Goal: Task Accomplishment & Management: Use online tool/utility

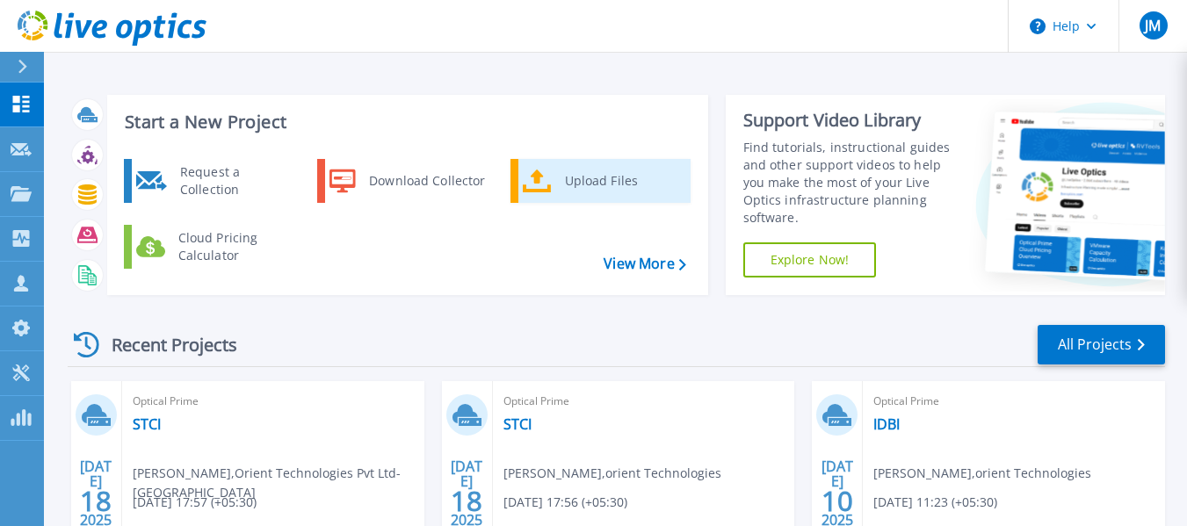
click at [592, 183] on div "Upload Files" at bounding box center [621, 180] width 130 height 35
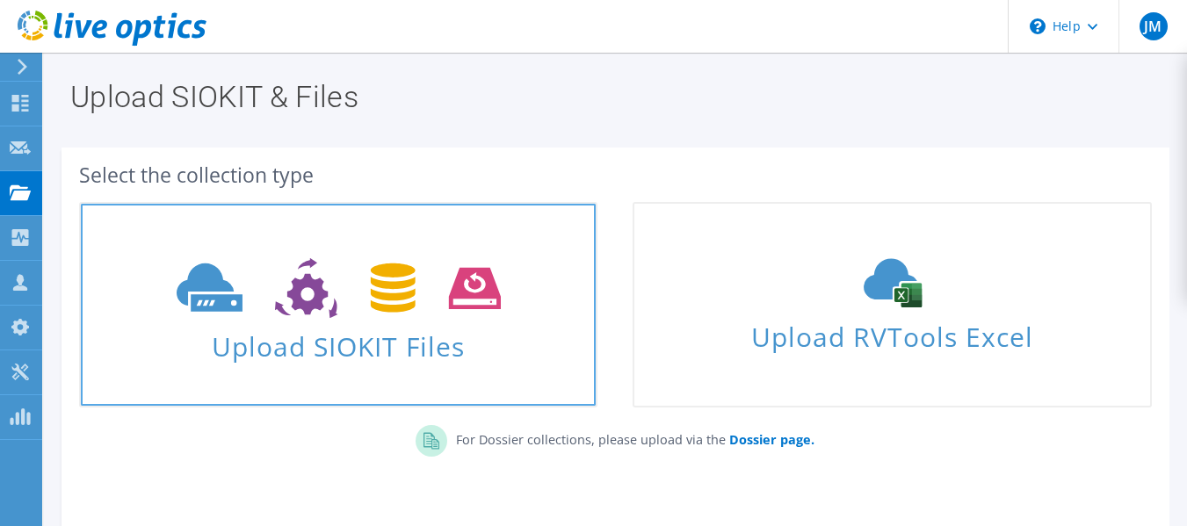
click at [349, 337] on span "Upload SIOKIT Files" at bounding box center [338, 342] width 515 height 38
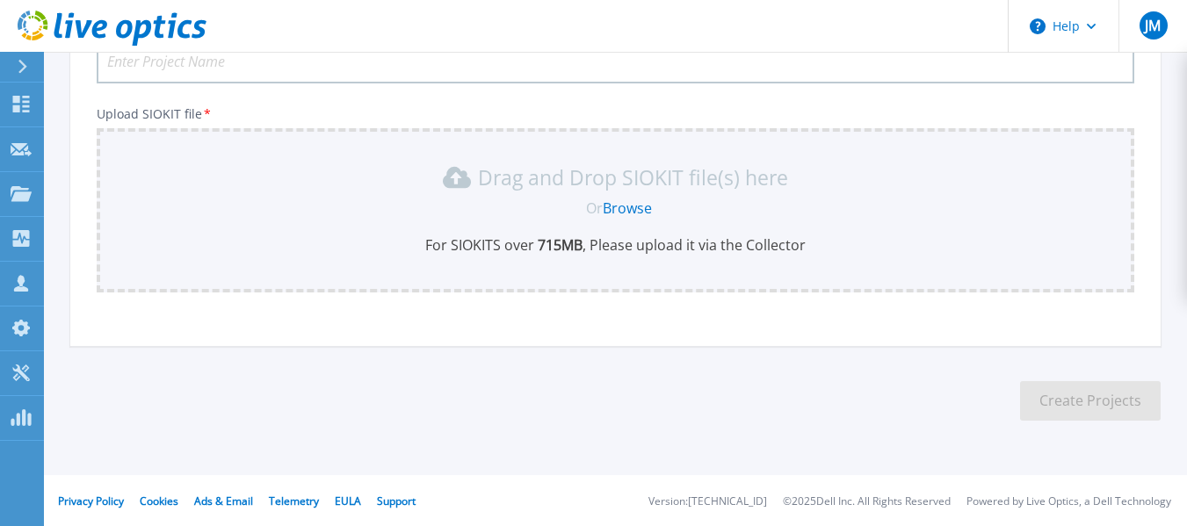
scroll to position [174, 0]
click at [622, 211] on link "Browse" at bounding box center [627, 206] width 49 height 19
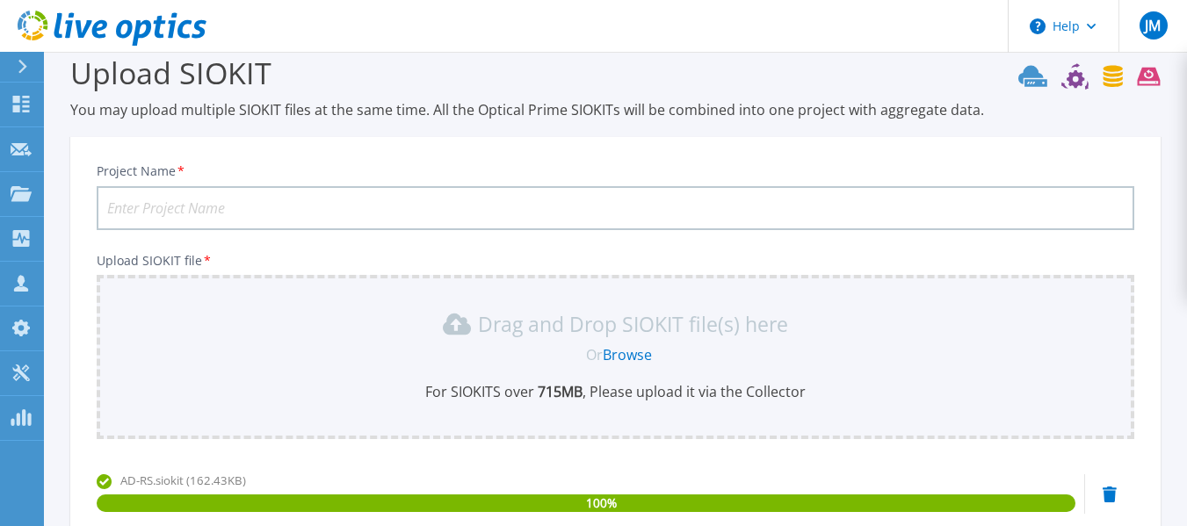
scroll to position [0, 0]
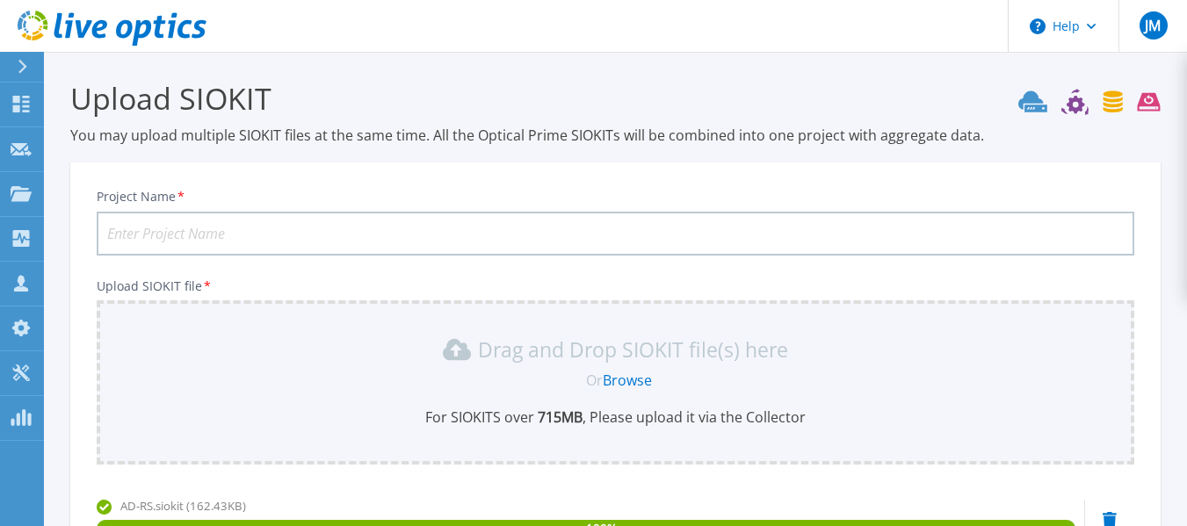
click at [265, 236] on input "Project Name *" at bounding box center [616, 234] width 1038 height 44
drag, startPoint x: 178, startPoint y: 225, endPoint x: 81, endPoint y: 237, distance: 98.3
click at [81, 237] on div "Project Name * Ru Upload SIOKIT file * Drag and Drop SIOKIT file(s) here Or Bro…" at bounding box center [615, 388] width 1091 height 428
paste input "vishal.waghmarerupeeseed.com"
click at [330, 231] on input "vishal.waghmarerupeeseed.com" at bounding box center [616, 234] width 1038 height 44
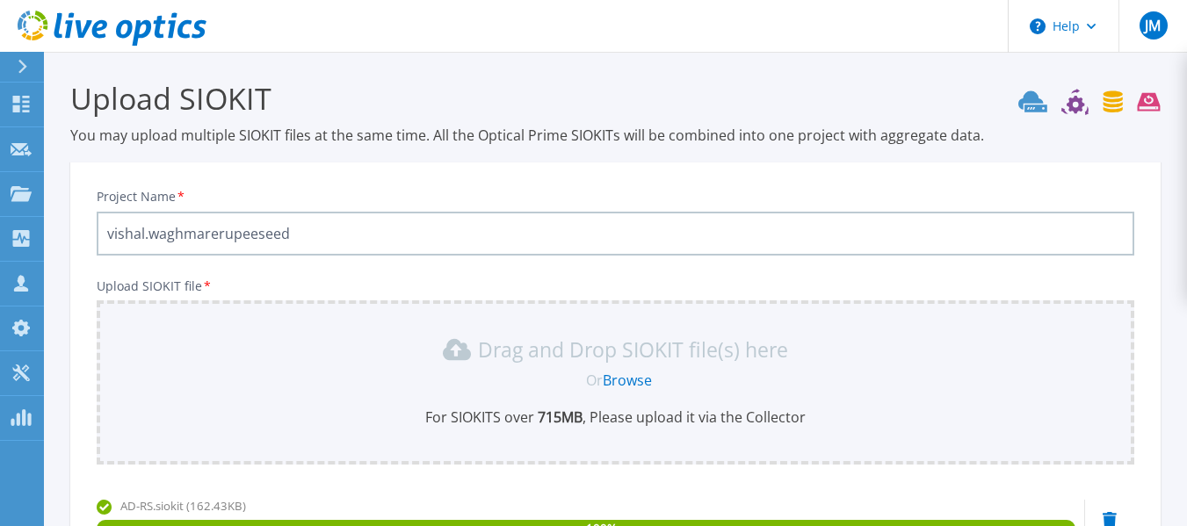
click at [218, 235] on input "vishal.waghmarerupeeseed" at bounding box center [616, 234] width 1038 height 44
drag, startPoint x: 142, startPoint y: 236, endPoint x: 423, endPoint y: 226, distance: 281.4
click at [423, 226] on input "Rupeeseed" at bounding box center [616, 234] width 1038 height 44
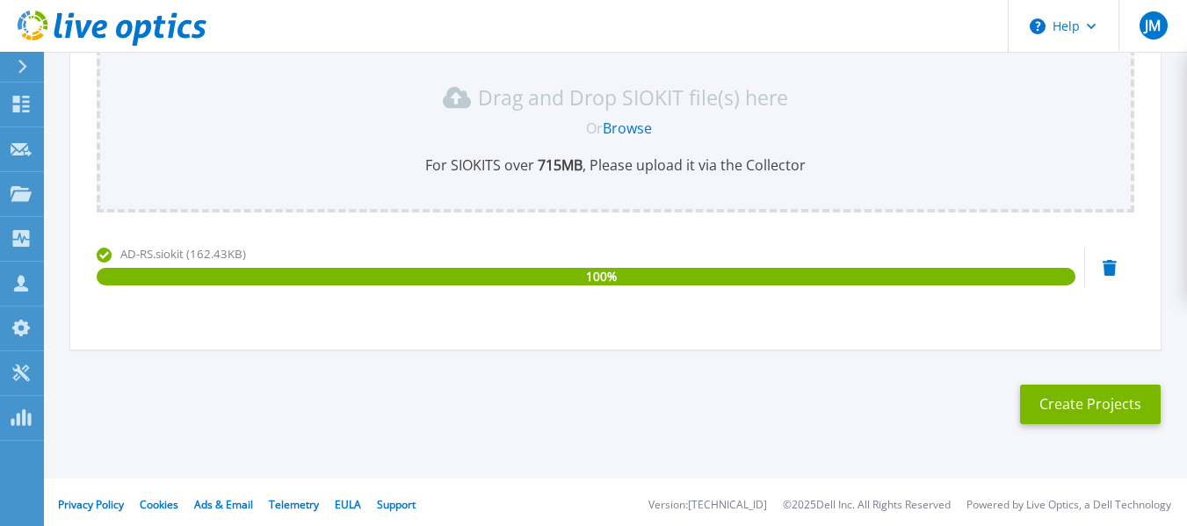
scroll to position [258, 0]
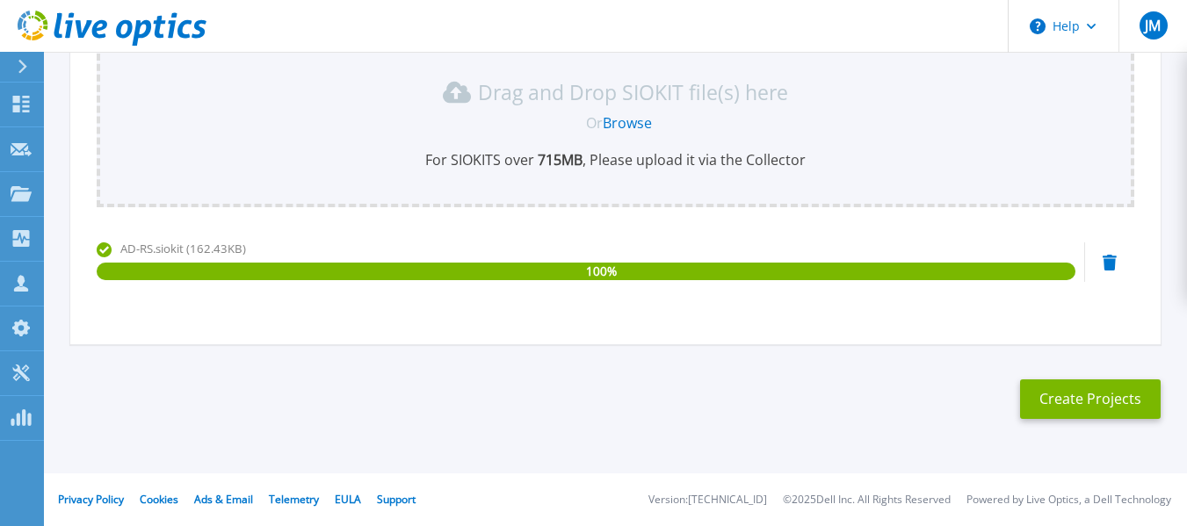
type input "Rupeeseed"
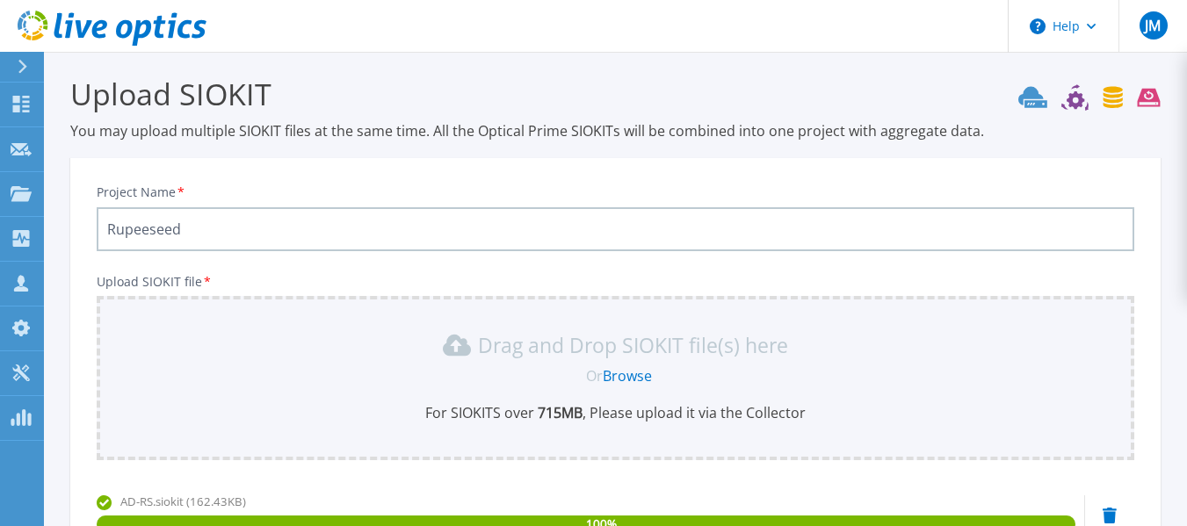
scroll to position [0, 0]
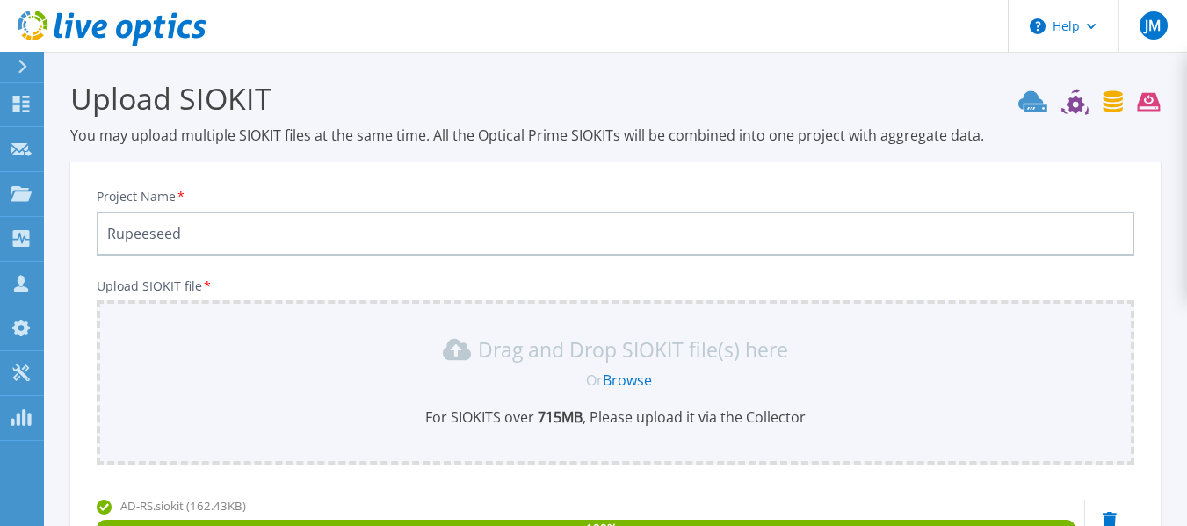
click at [193, 232] on input "Rupeeseed" at bounding box center [616, 234] width 1038 height 44
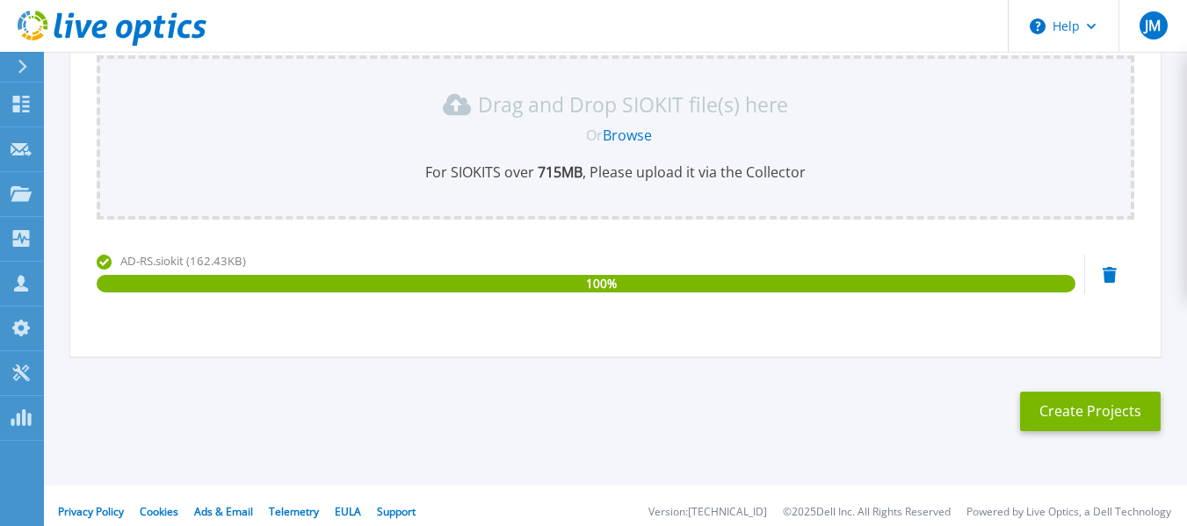
scroll to position [258, 0]
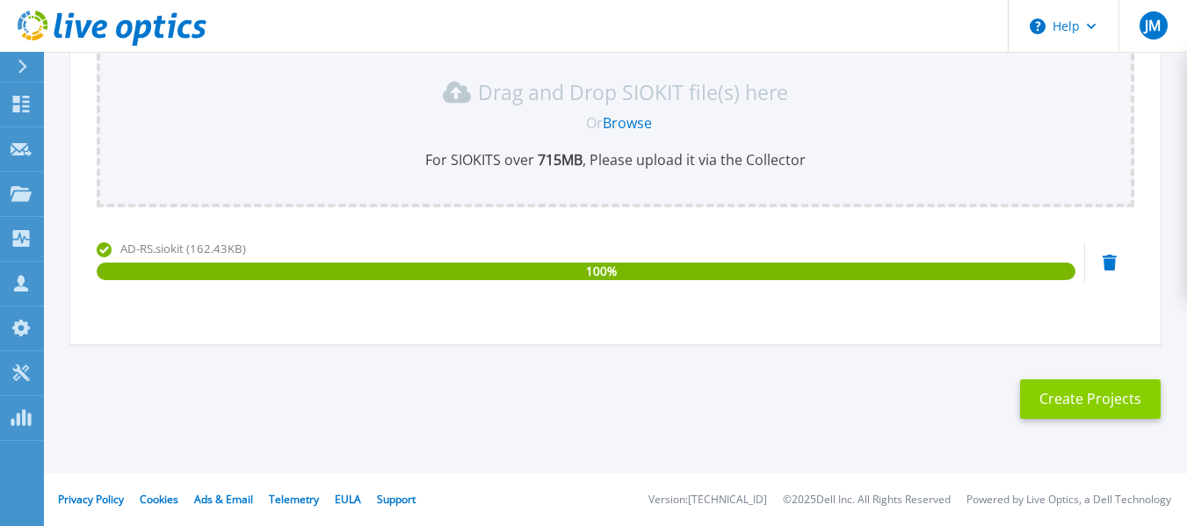
click at [1088, 392] on button "Create Projects" at bounding box center [1090, 400] width 141 height 40
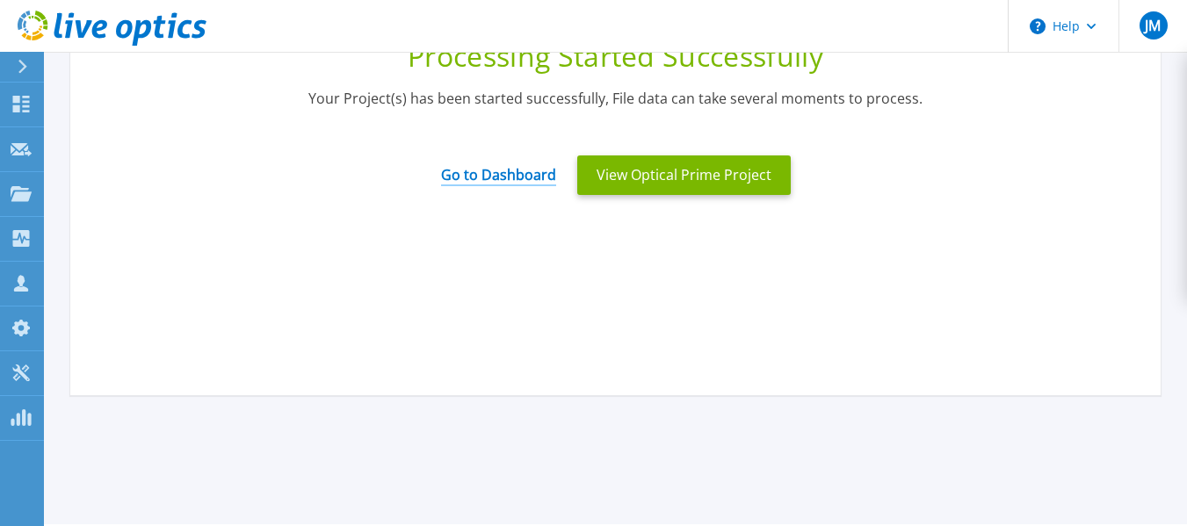
click at [526, 174] on link "Go to Dashboard" at bounding box center [498, 169] width 115 height 34
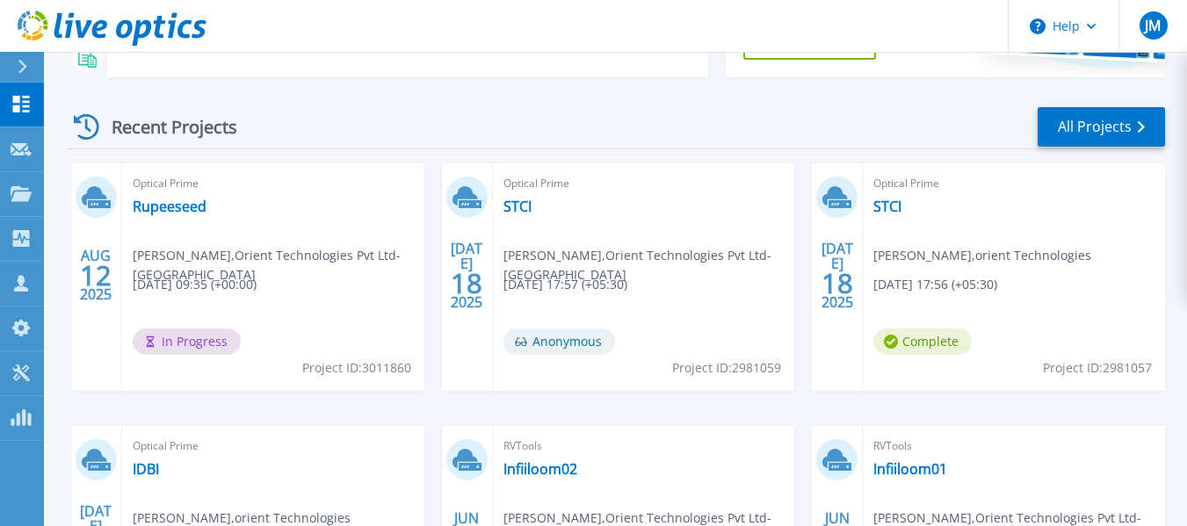
scroll to position [264, 0]
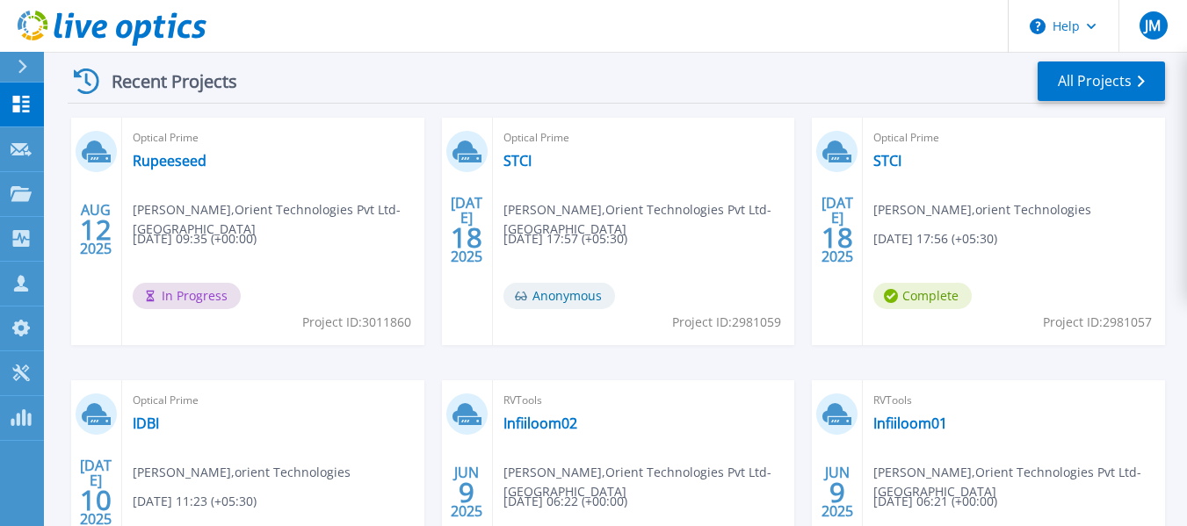
click at [178, 241] on span "08/12/2025, 09:35 (+00:00)" at bounding box center [195, 238] width 124 height 19
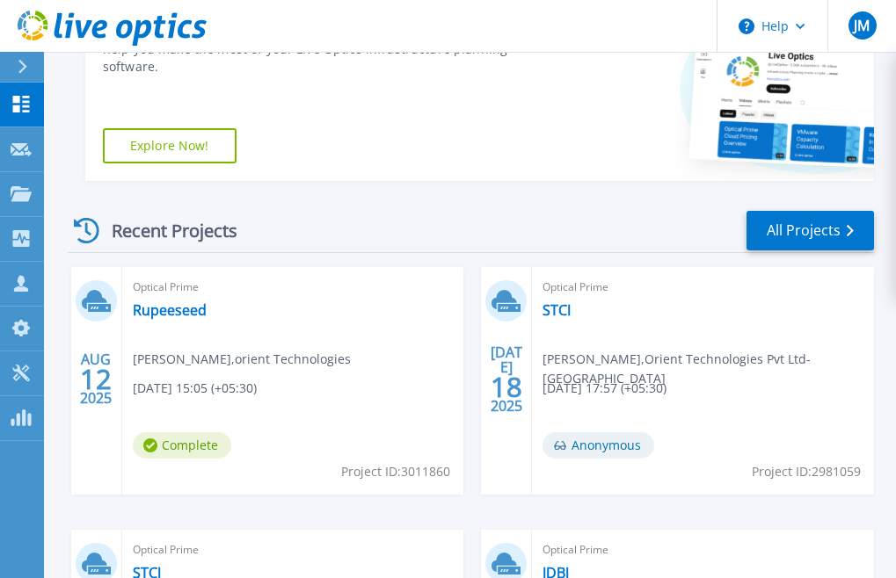
scroll to position [352, 0]
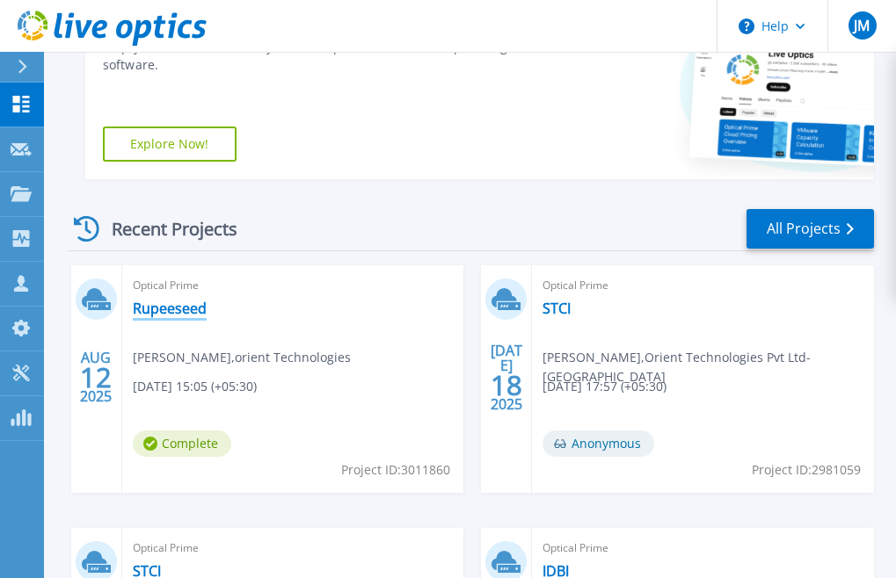
click at [183, 311] on link "Rupeeseed" at bounding box center [170, 309] width 74 height 18
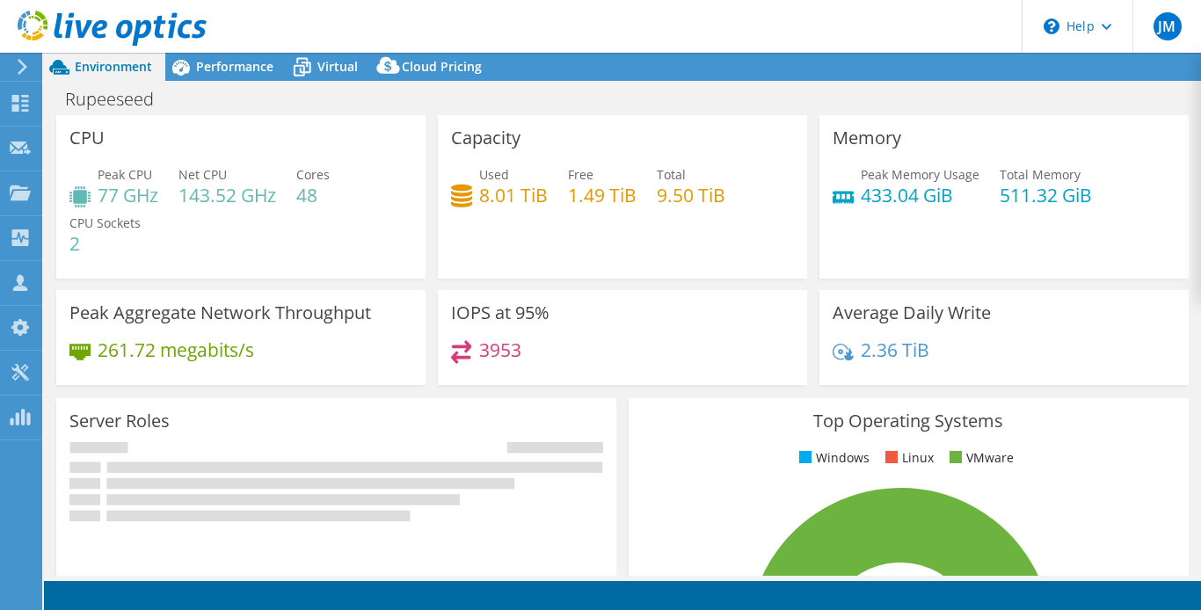
select select "USD"
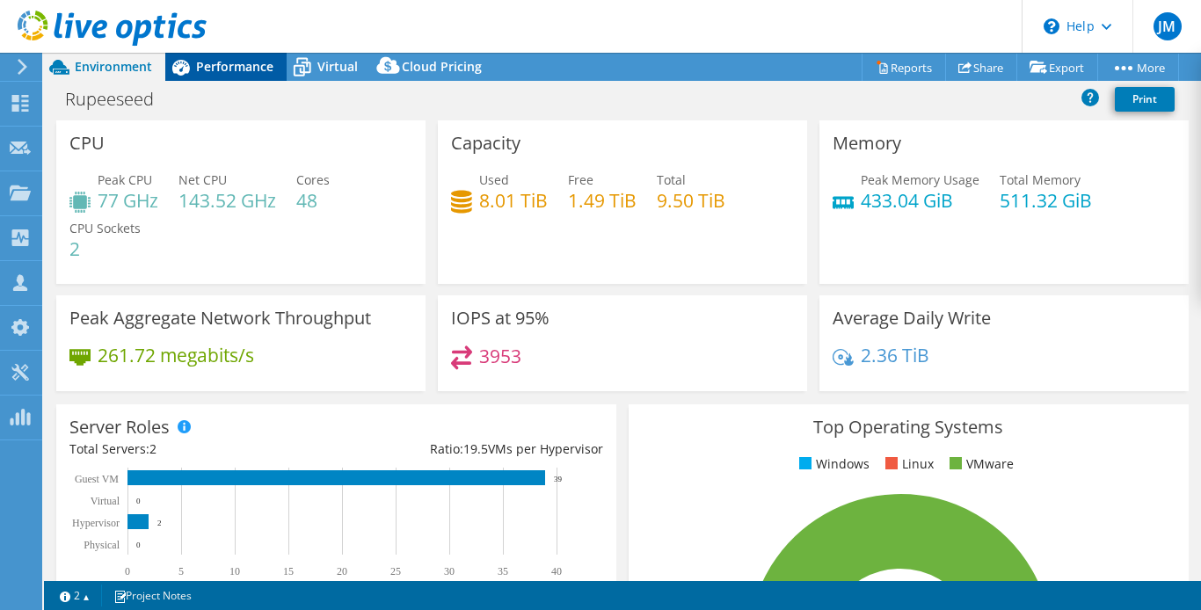
click at [243, 69] on span "Performance" at bounding box center [234, 66] width 77 height 17
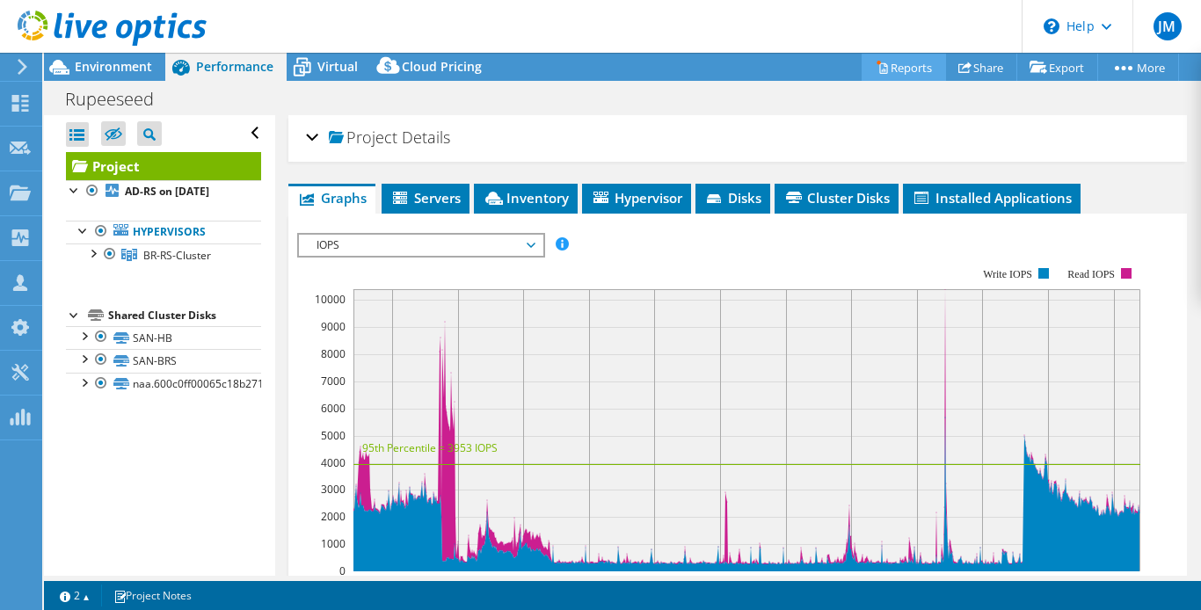
click at [905, 68] on link "Reports" at bounding box center [903, 67] width 84 height 27
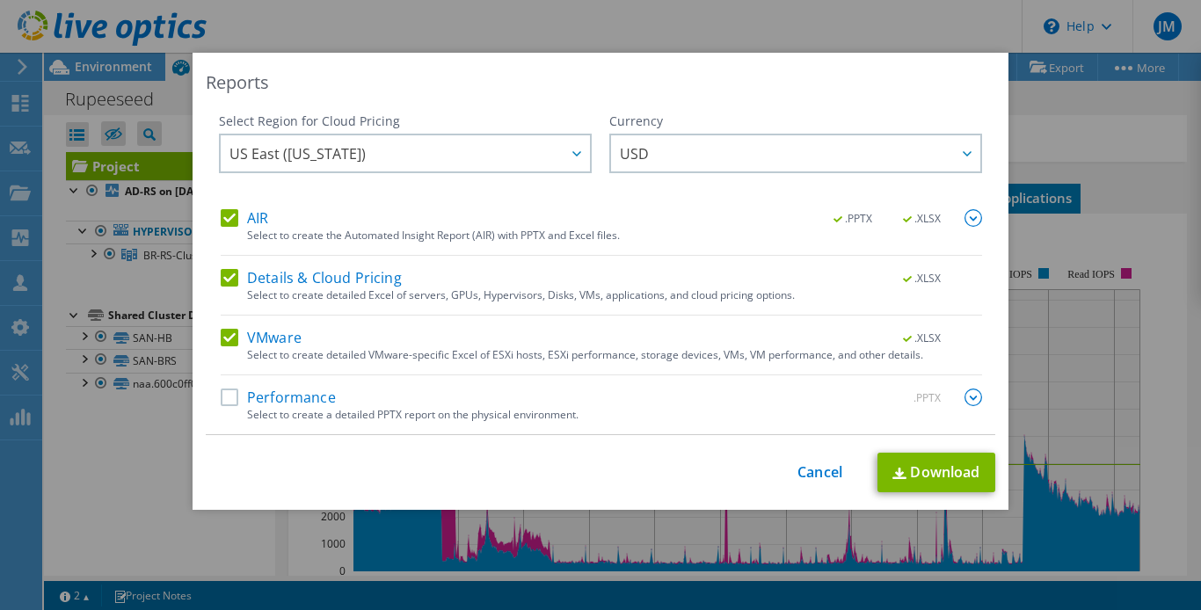
click at [221, 396] on label "Performance" at bounding box center [278, 397] width 115 height 18
click at [0, 0] on input "Performance" at bounding box center [0, 0] width 0 height 0
click at [568, 150] on div at bounding box center [576, 153] width 28 height 36
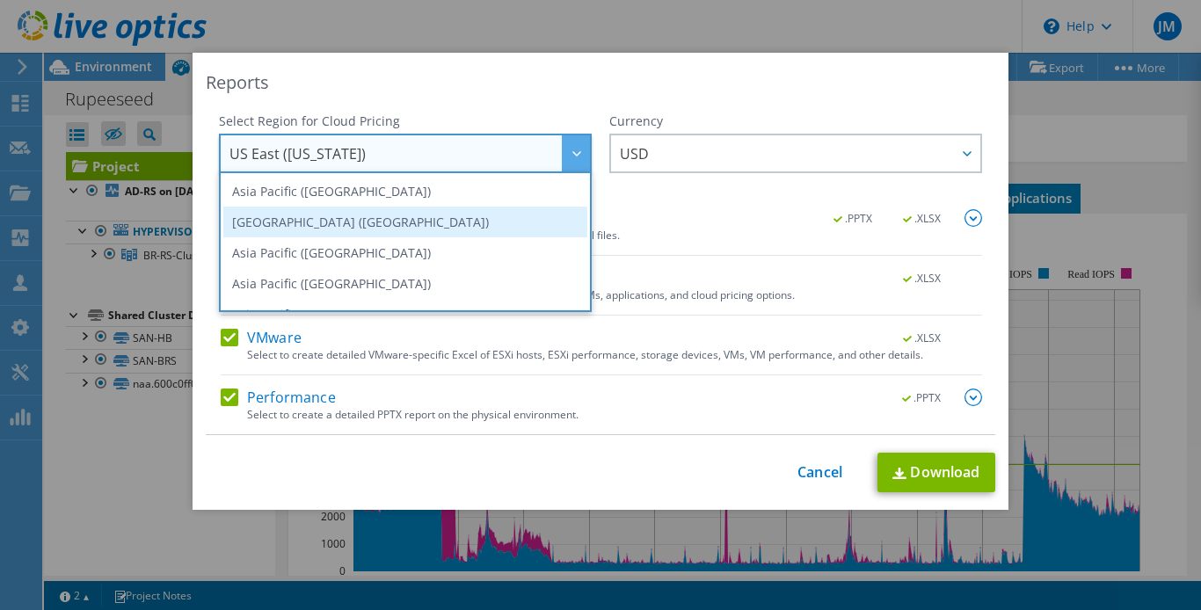
click at [315, 223] on li "[GEOGRAPHIC_DATA] ([GEOGRAPHIC_DATA])" at bounding box center [405, 222] width 364 height 31
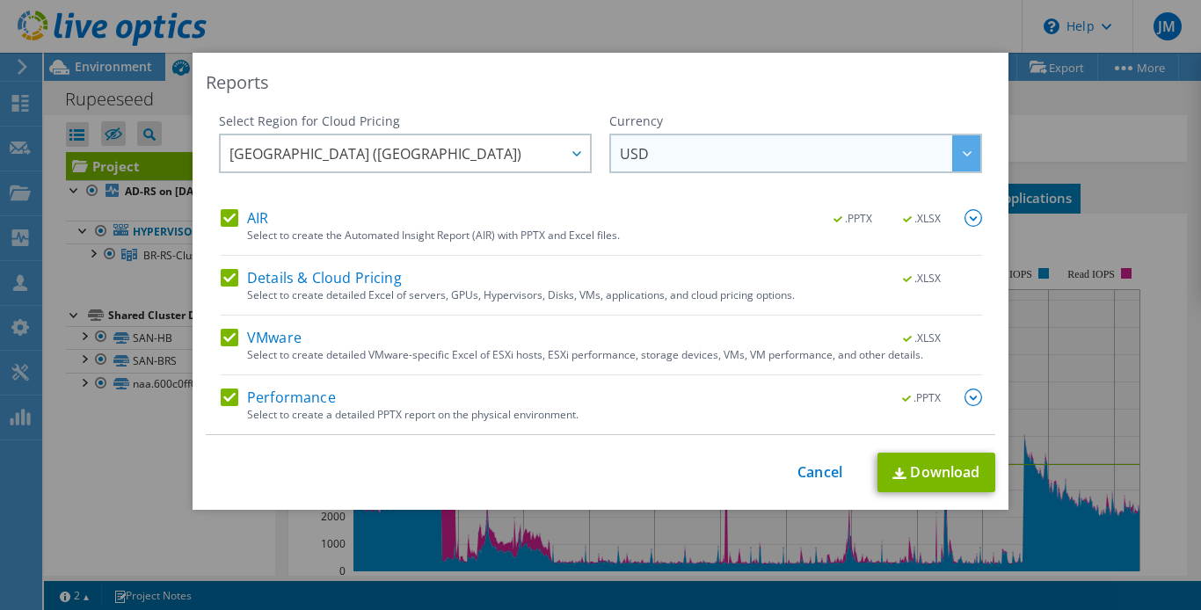
click at [697, 150] on span "USD" at bounding box center [800, 153] width 360 height 36
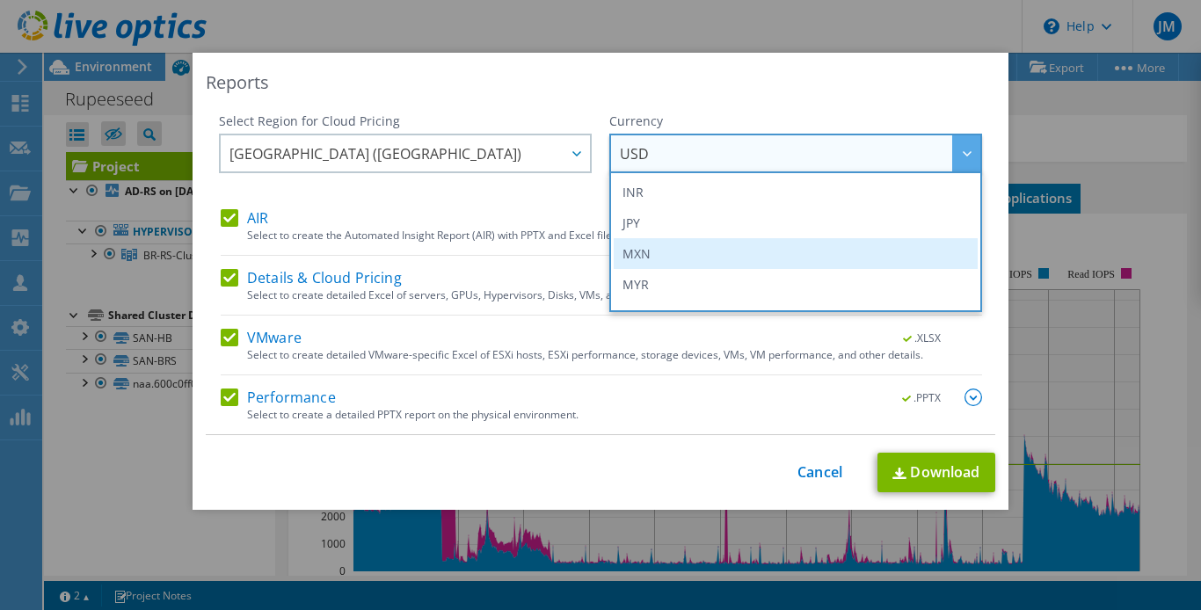
scroll to position [352, 0]
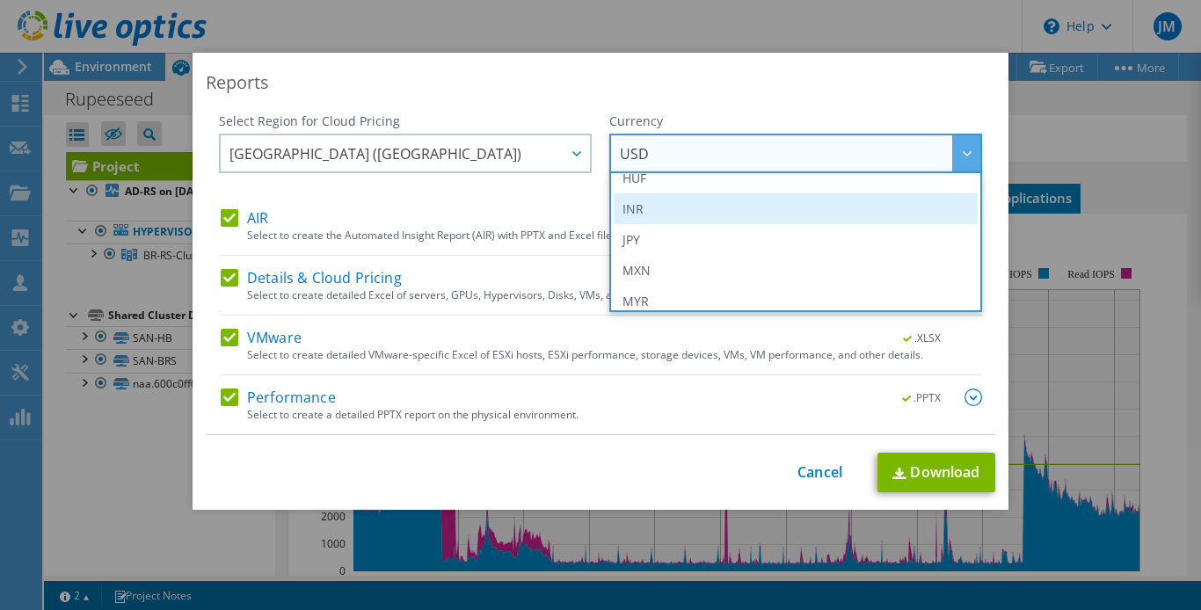
click at [632, 207] on li "INR" at bounding box center [795, 208] width 364 height 31
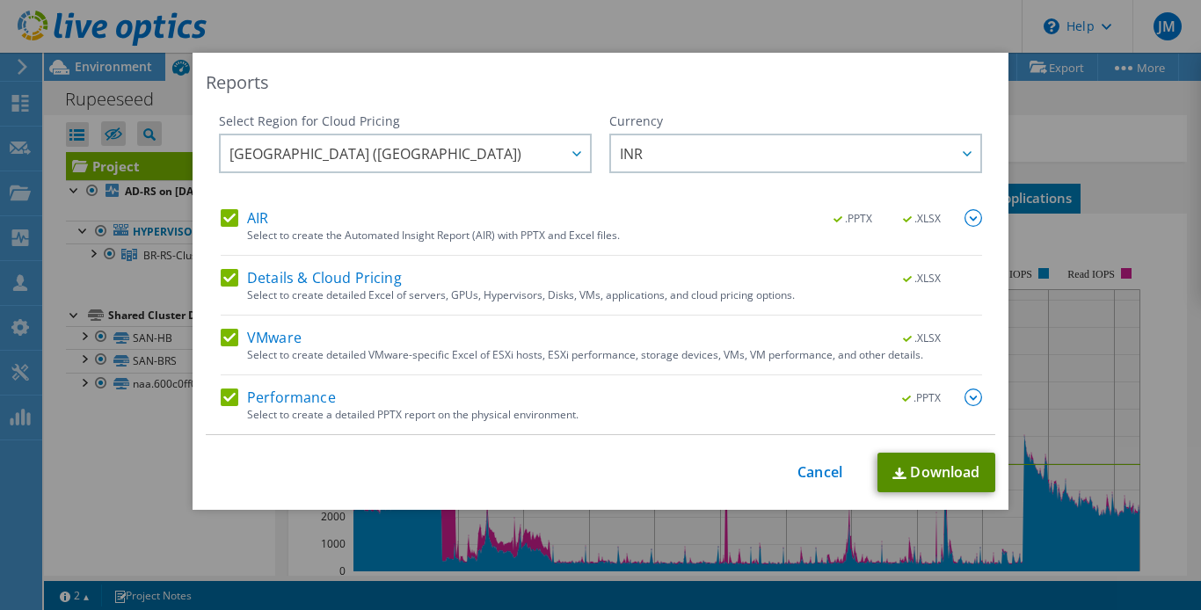
click at [940, 468] on link "Download" at bounding box center [936, 473] width 118 height 40
